Goal: Navigation & Orientation: Find specific page/section

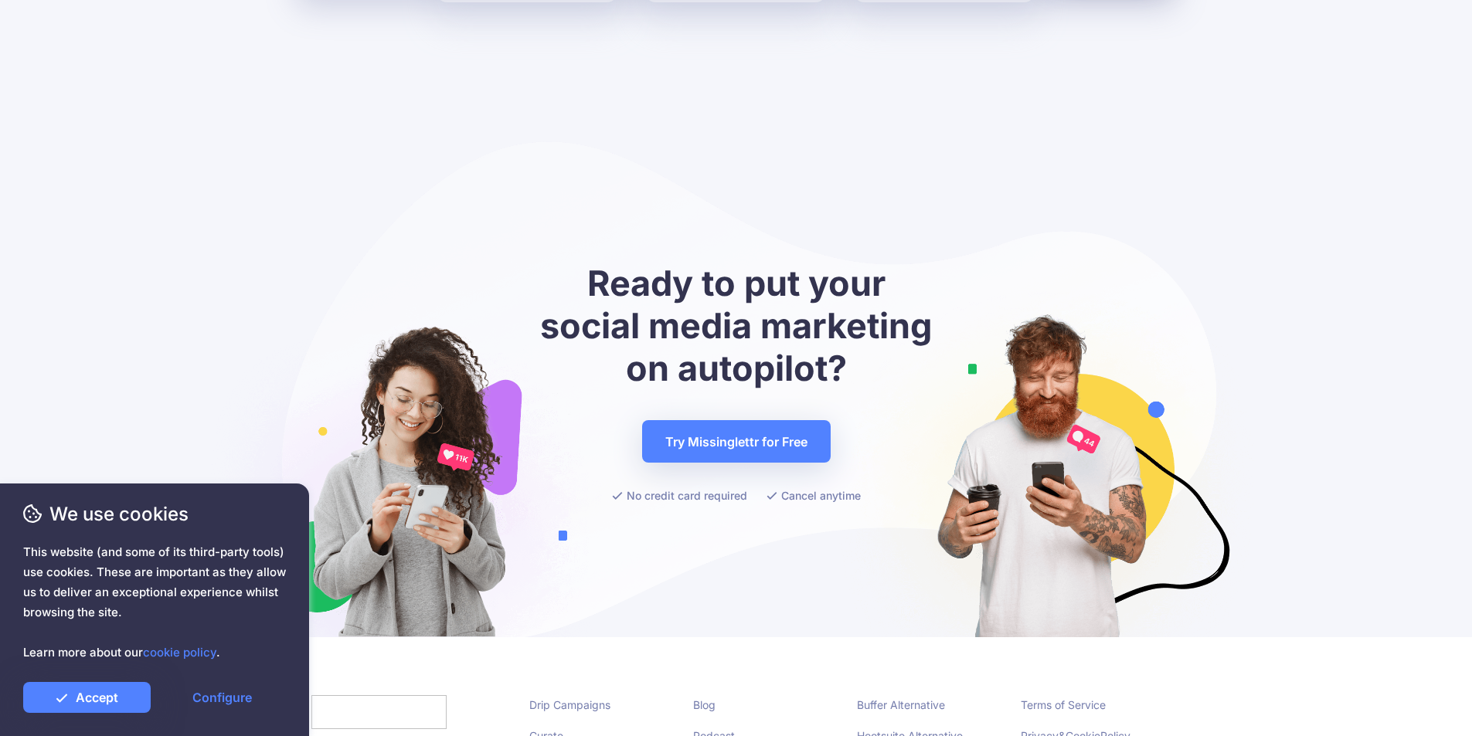
scroll to position [6087, 0]
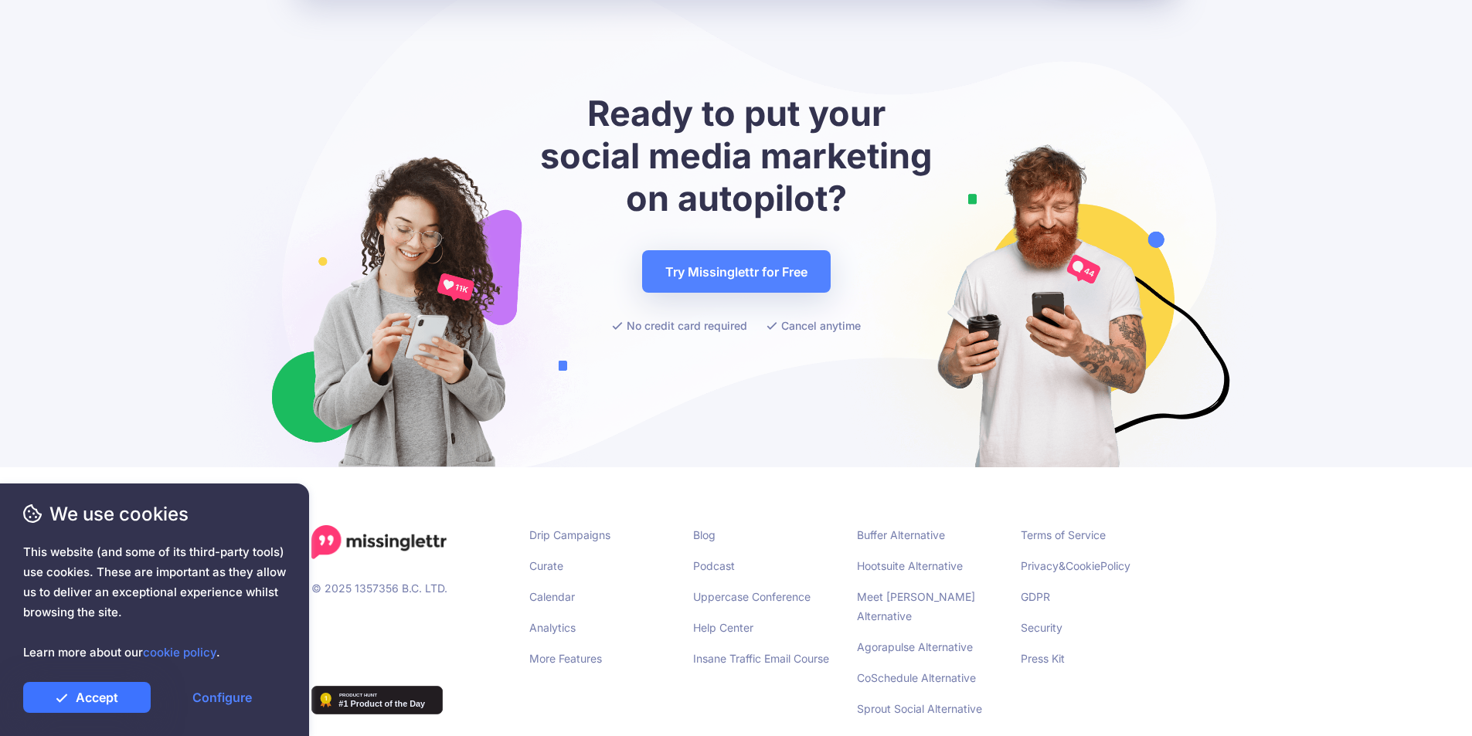
click at [115, 696] on link "Accept" at bounding box center [86, 697] width 127 height 31
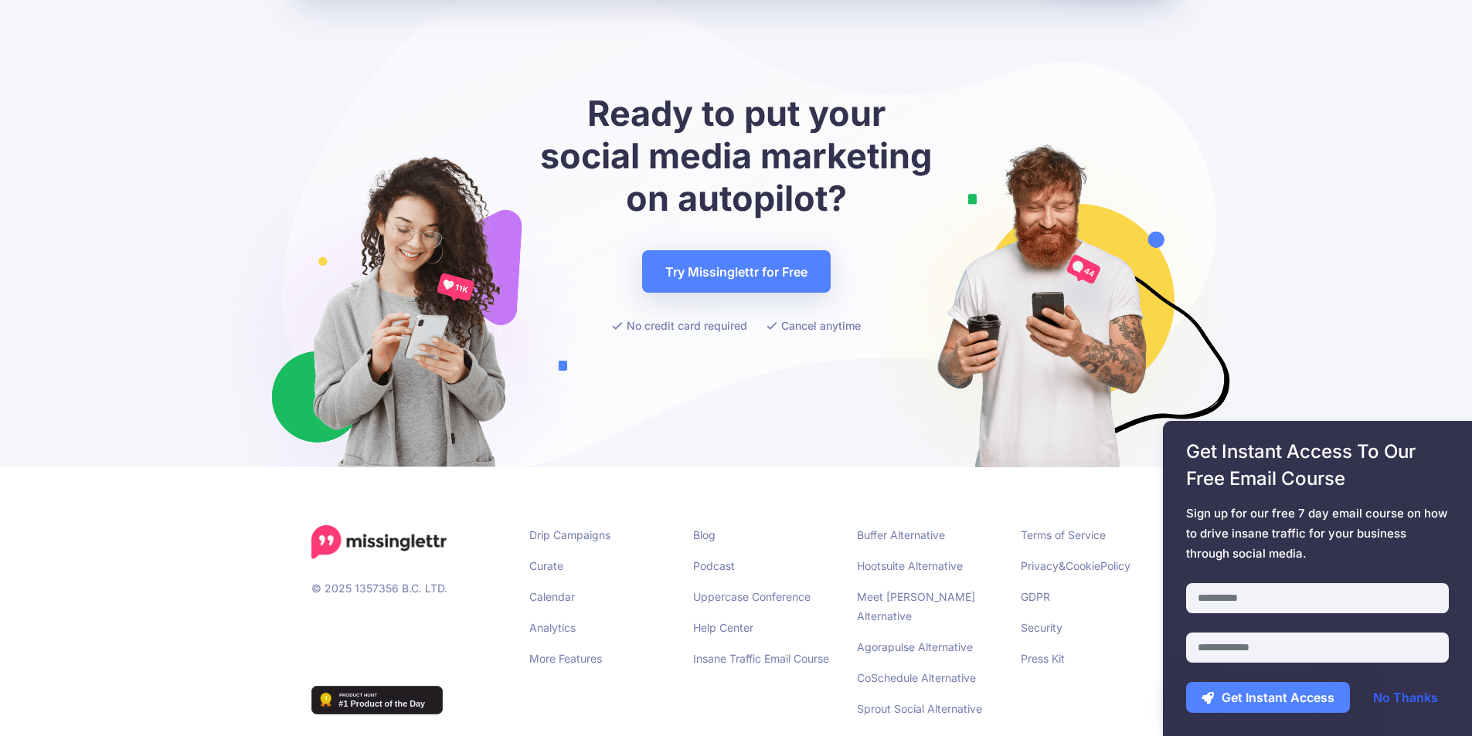
click at [1397, 703] on link "No Thanks" at bounding box center [1405, 697] width 96 height 31
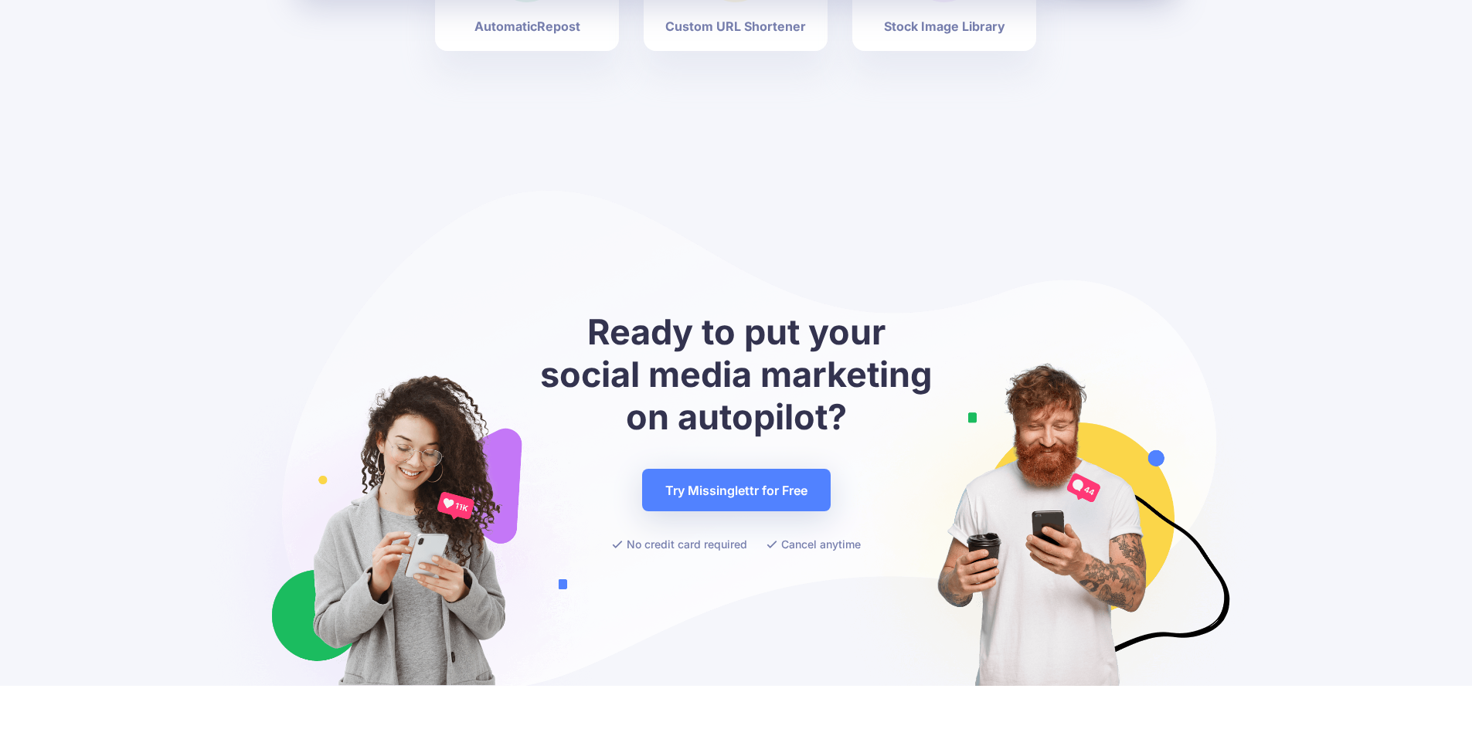
scroll to position [5945, 0]
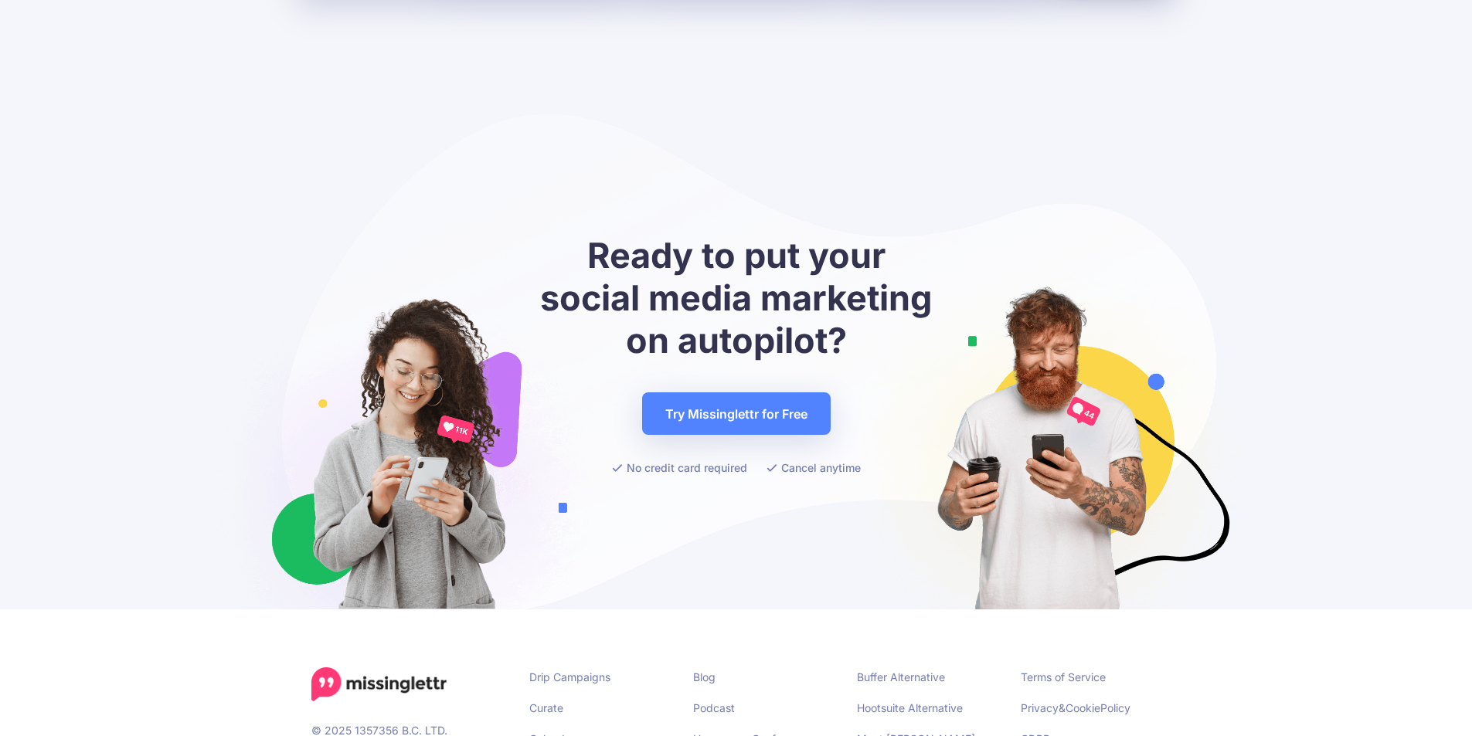
drag, startPoint x: 1477, startPoint y: 59, endPoint x: 1482, endPoint y: 766, distance: 706.9
drag, startPoint x: 402, startPoint y: 569, endPoint x: 442, endPoint y: 566, distance: 39.5
copy div "B.C. LTD"
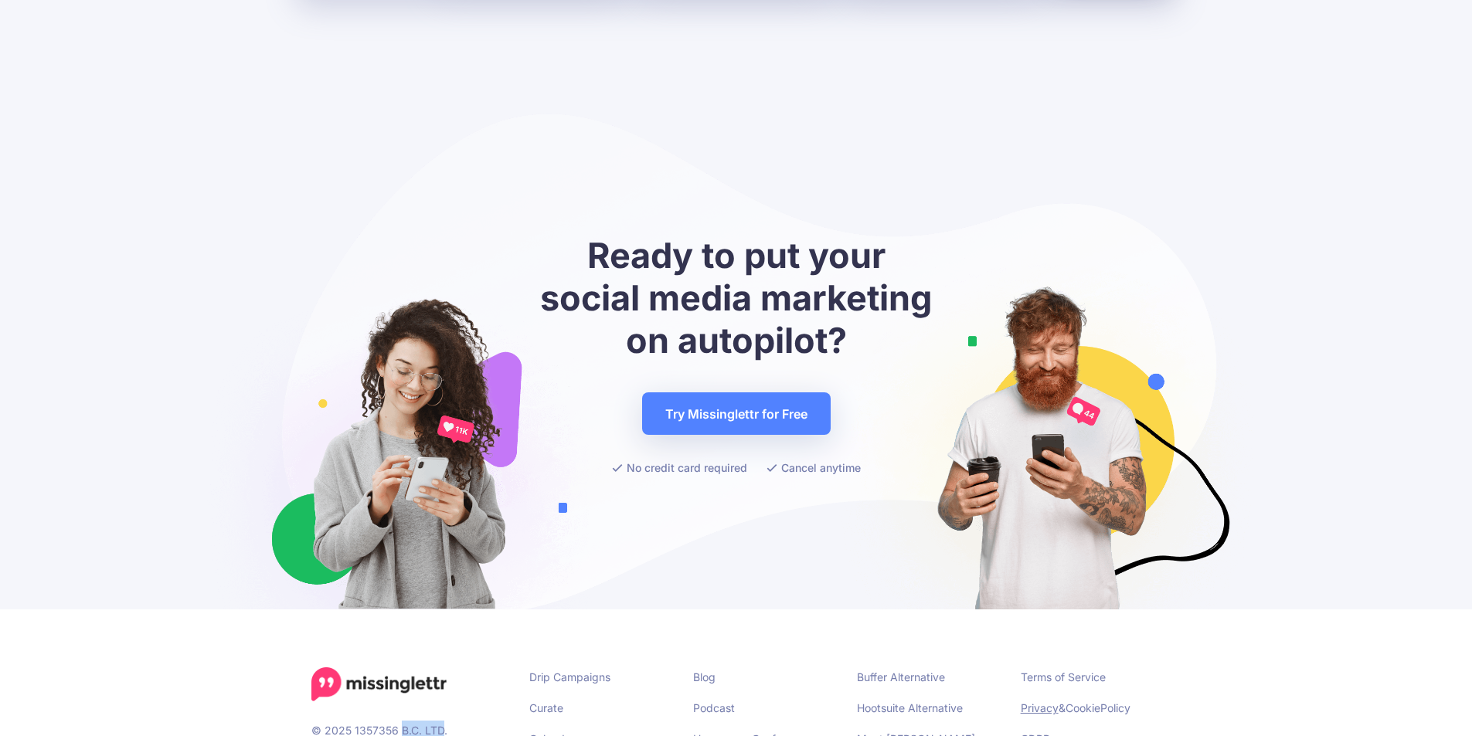
click at [1050, 701] on link "Privacy" at bounding box center [1039, 707] width 38 height 13
click at [397, 735] on div at bounding box center [408, 749] width 195 height 19
